Goal: Transaction & Acquisition: Purchase product/service

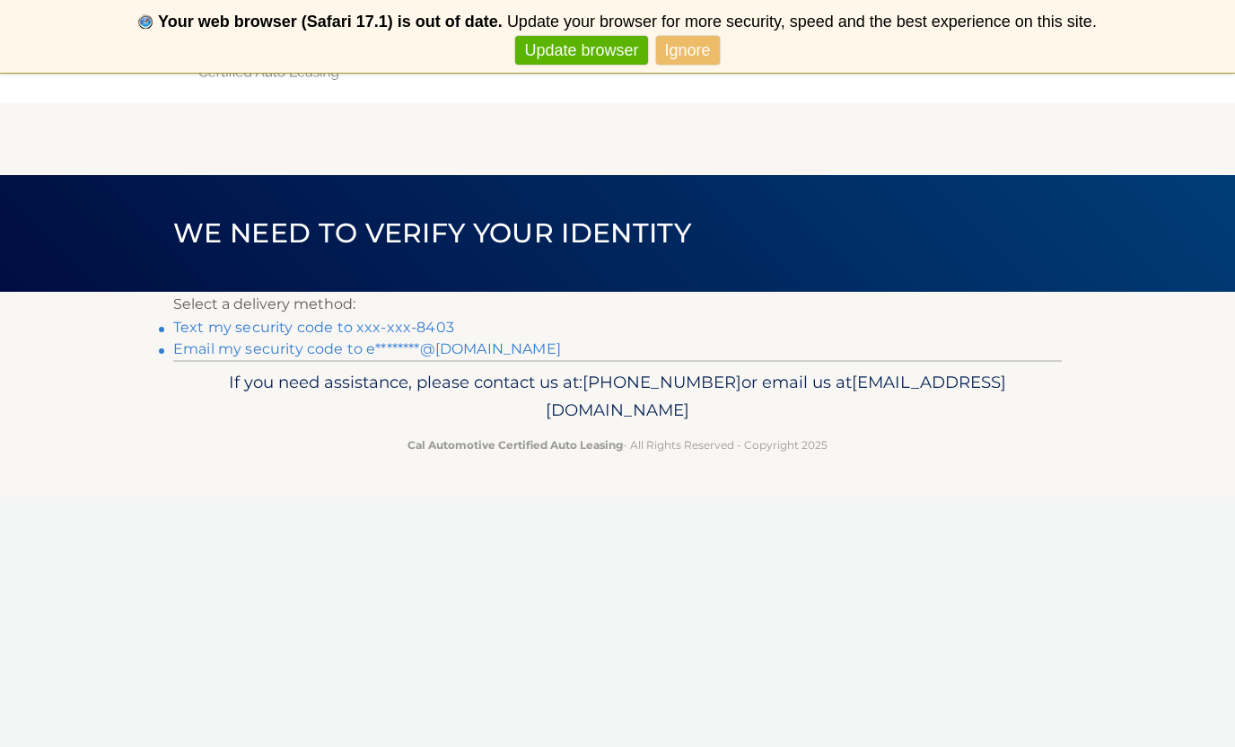
click at [338, 332] on link "Text my security code to xxx-xxx-8403" at bounding box center [313, 327] width 281 height 17
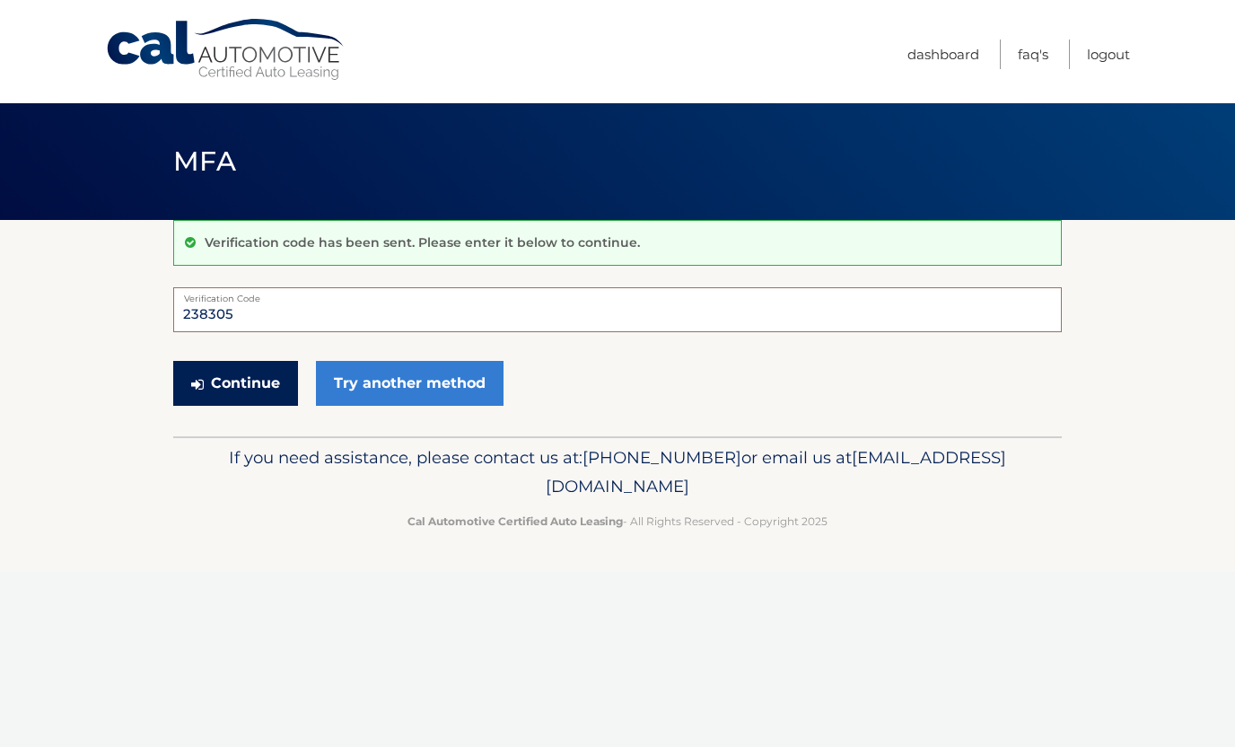
type input "238305"
click at [242, 391] on button "Continue" at bounding box center [235, 383] width 125 height 45
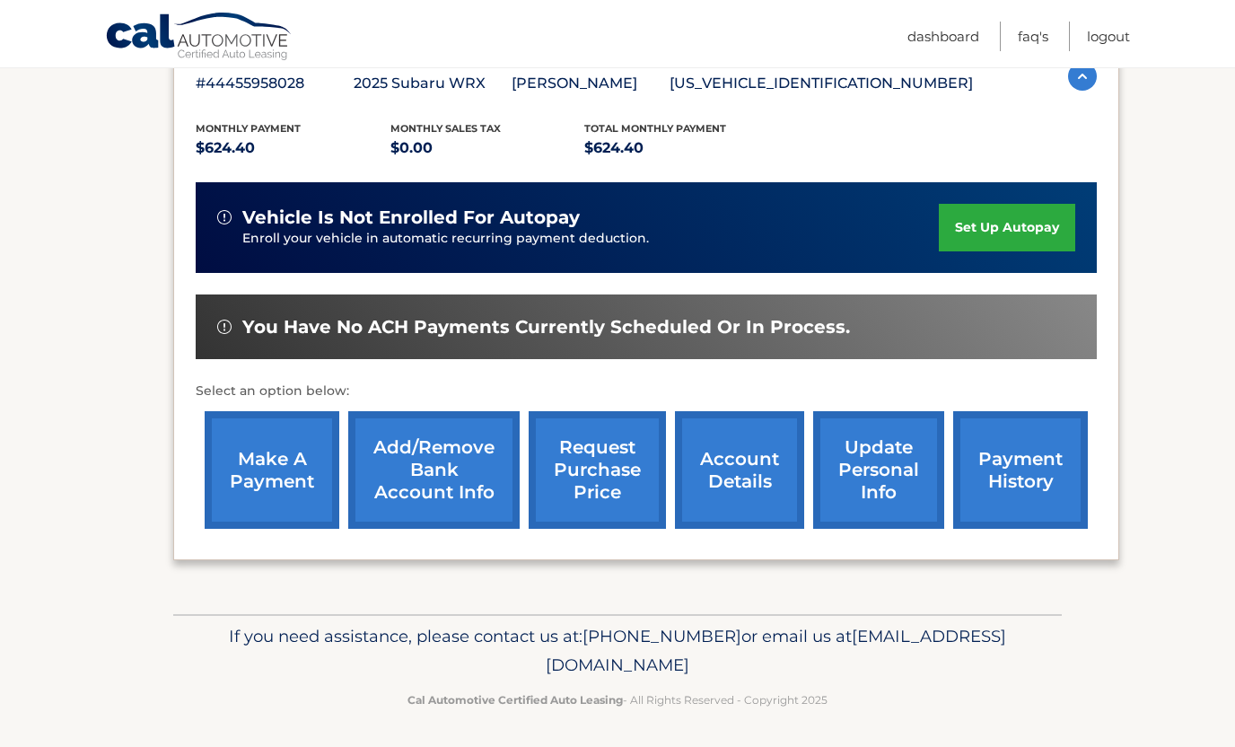
scroll to position [337, 0]
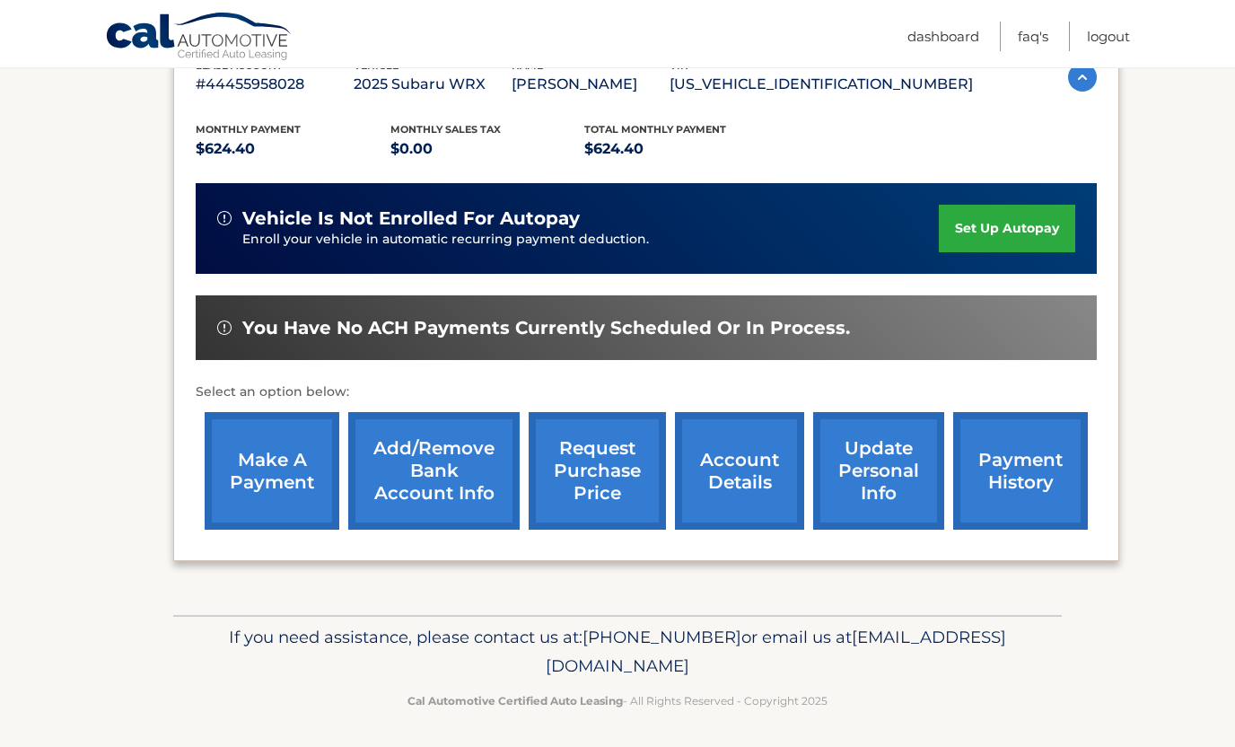
click at [294, 476] on link "make a payment" at bounding box center [272, 471] width 135 height 118
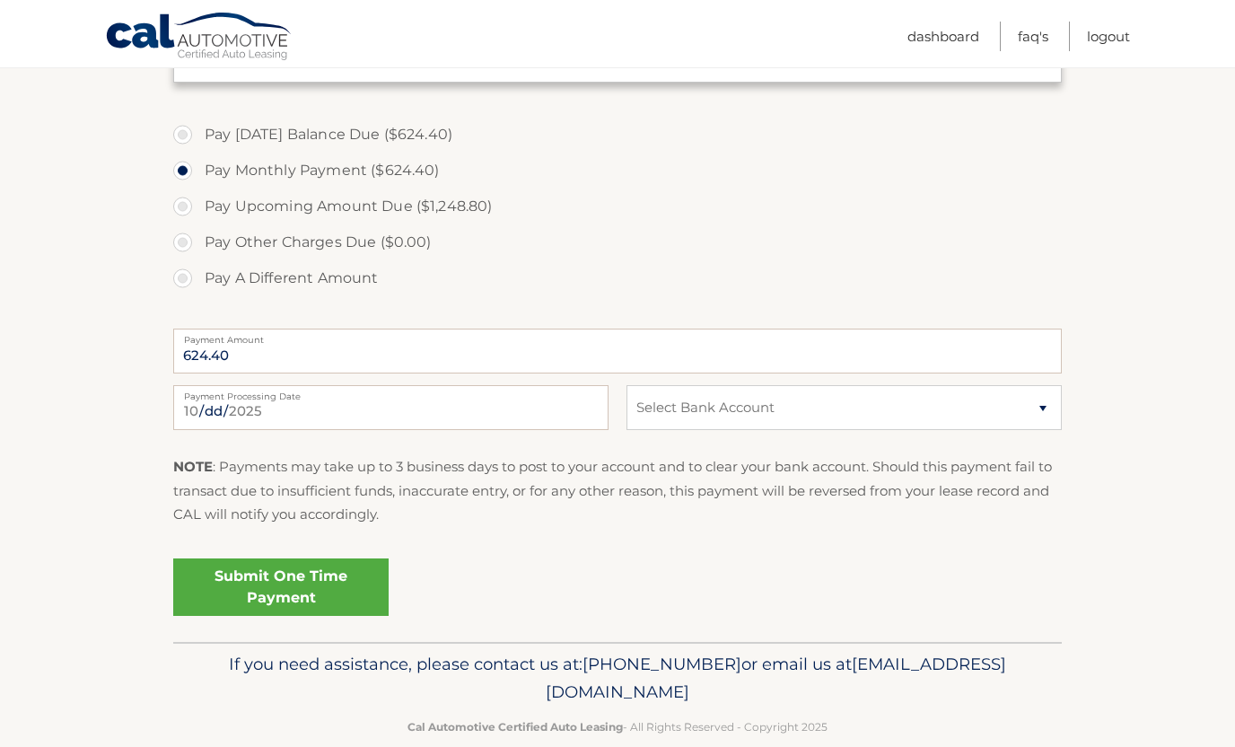
scroll to position [589, 0]
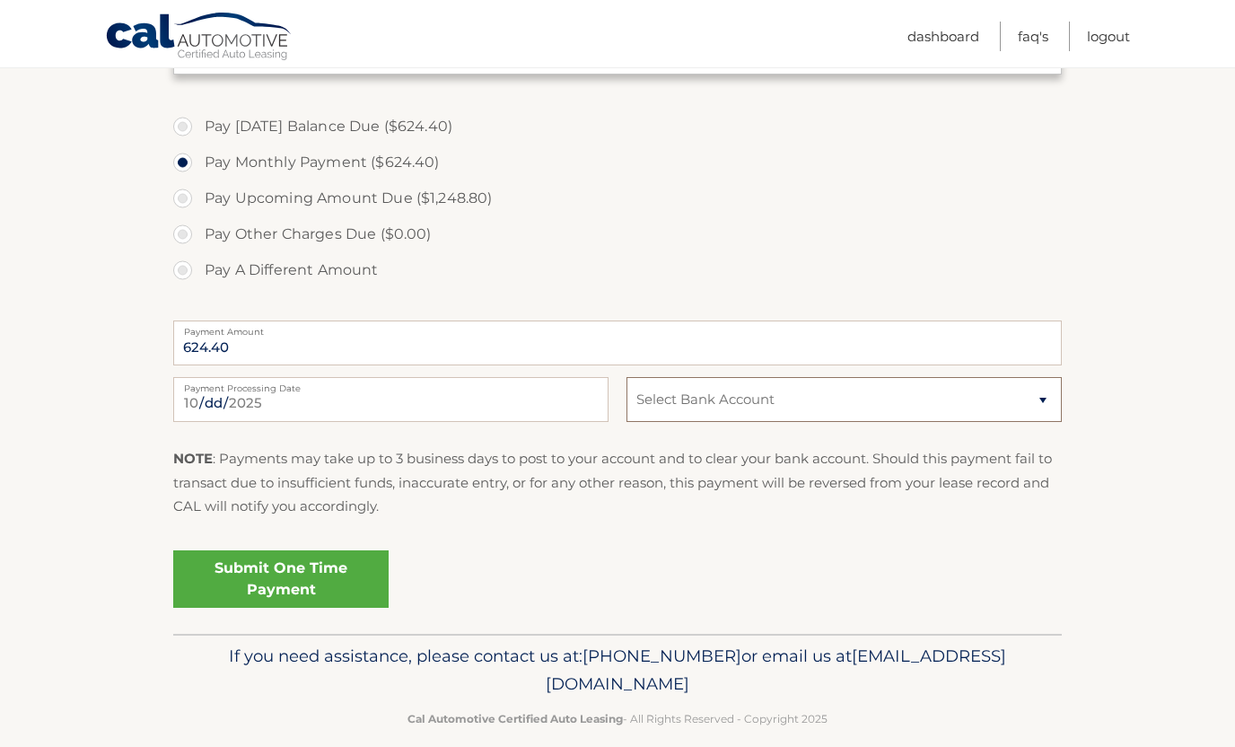
select select "MWMzZGE1NjYtMWU3ZS00MmE1LWI0M2UtYTk4YjVlYzA2ZjM4"
click at [314, 585] on link "Submit One Time Payment" at bounding box center [280, 578] width 215 height 57
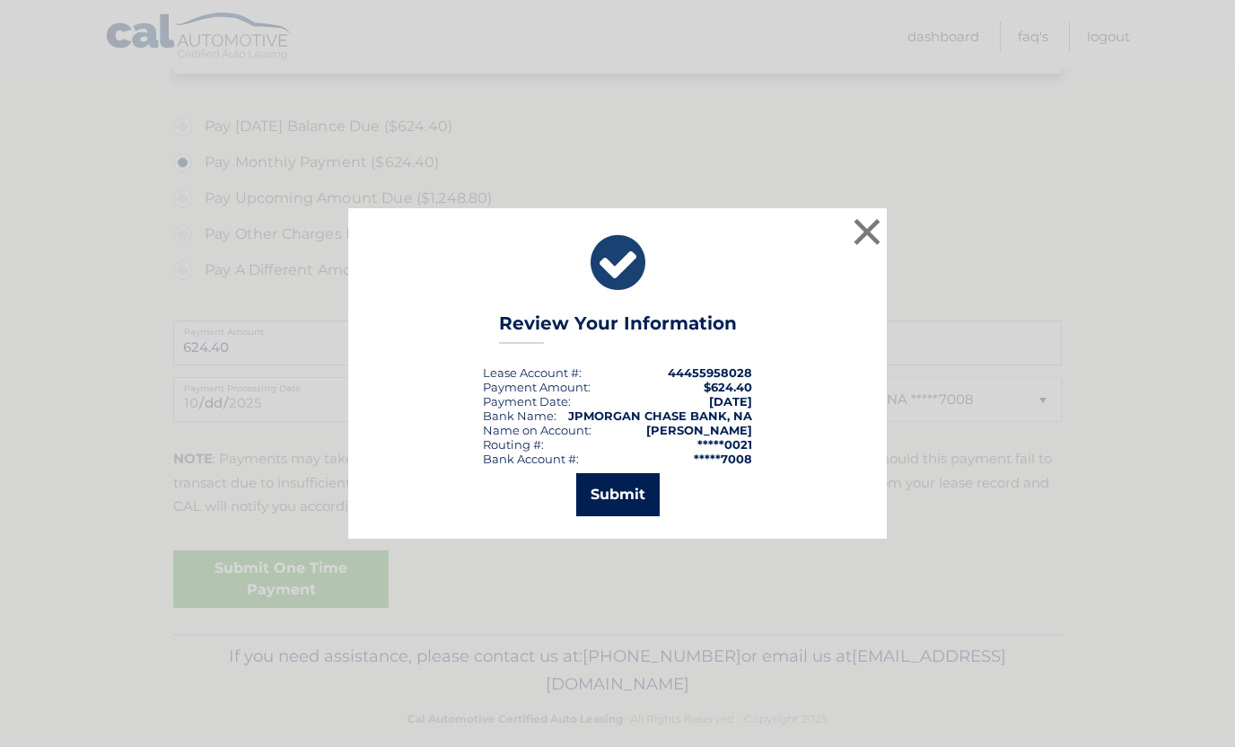
click at [635, 491] on button "Submit" at bounding box center [617, 494] width 83 height 43
